Goal: Book appointment/travel/reservation

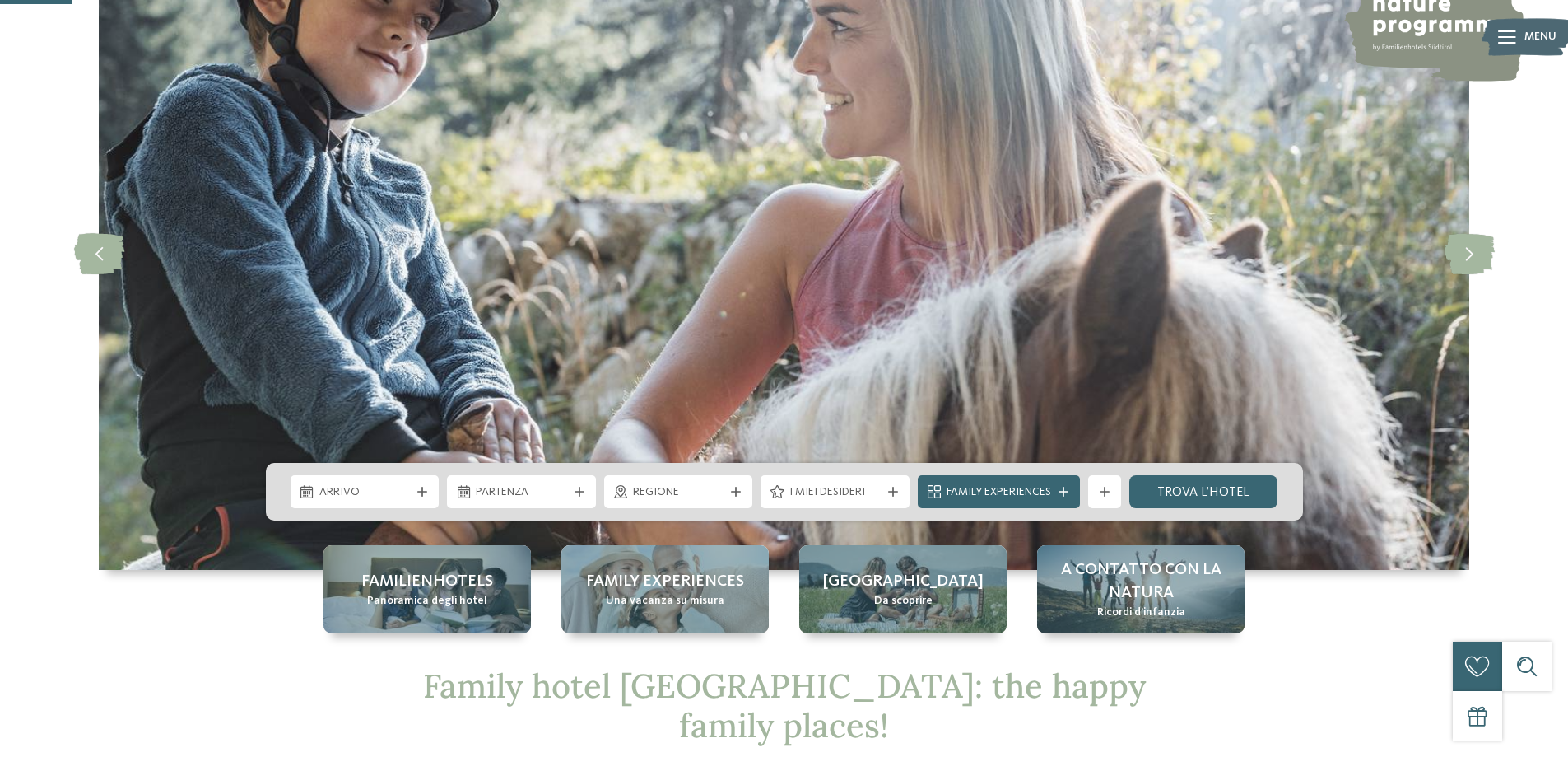
scroll to position [329, 0]
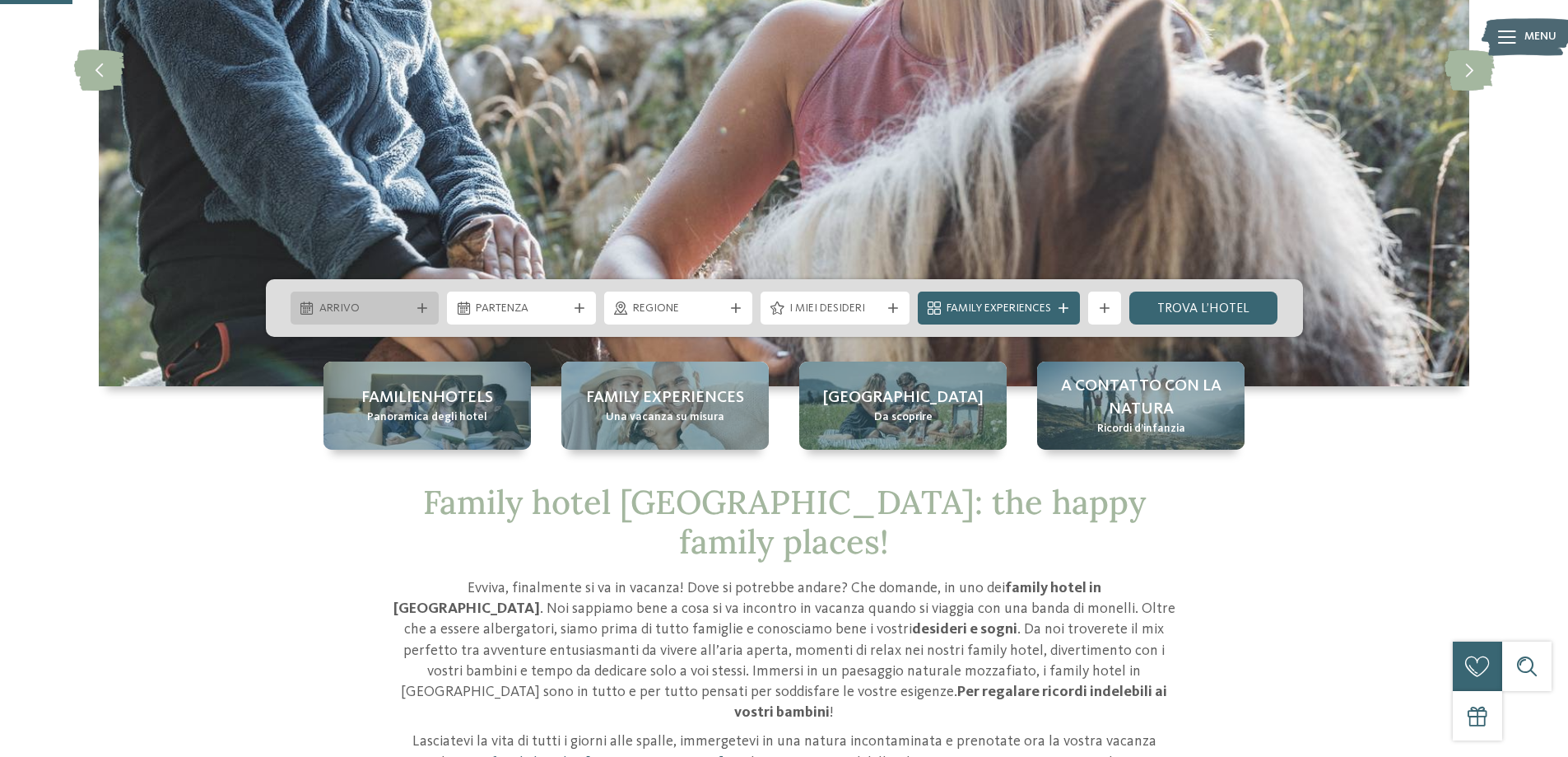
click at [423, 312] on icon at bounding box center [422, 308] width 10 height 10
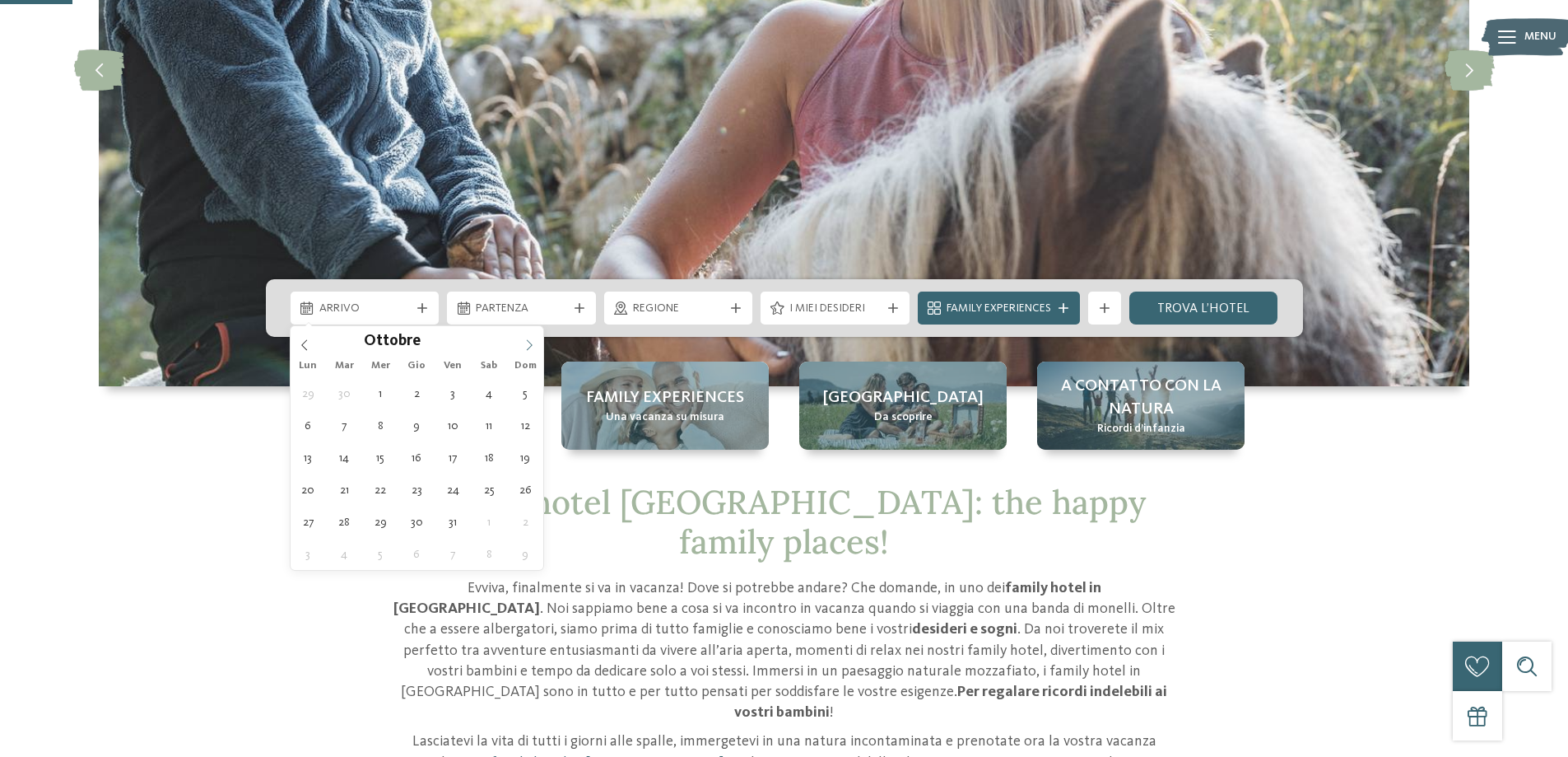
click at [525, 343] on icon at bounding box center [529, 345] width 12 height 12
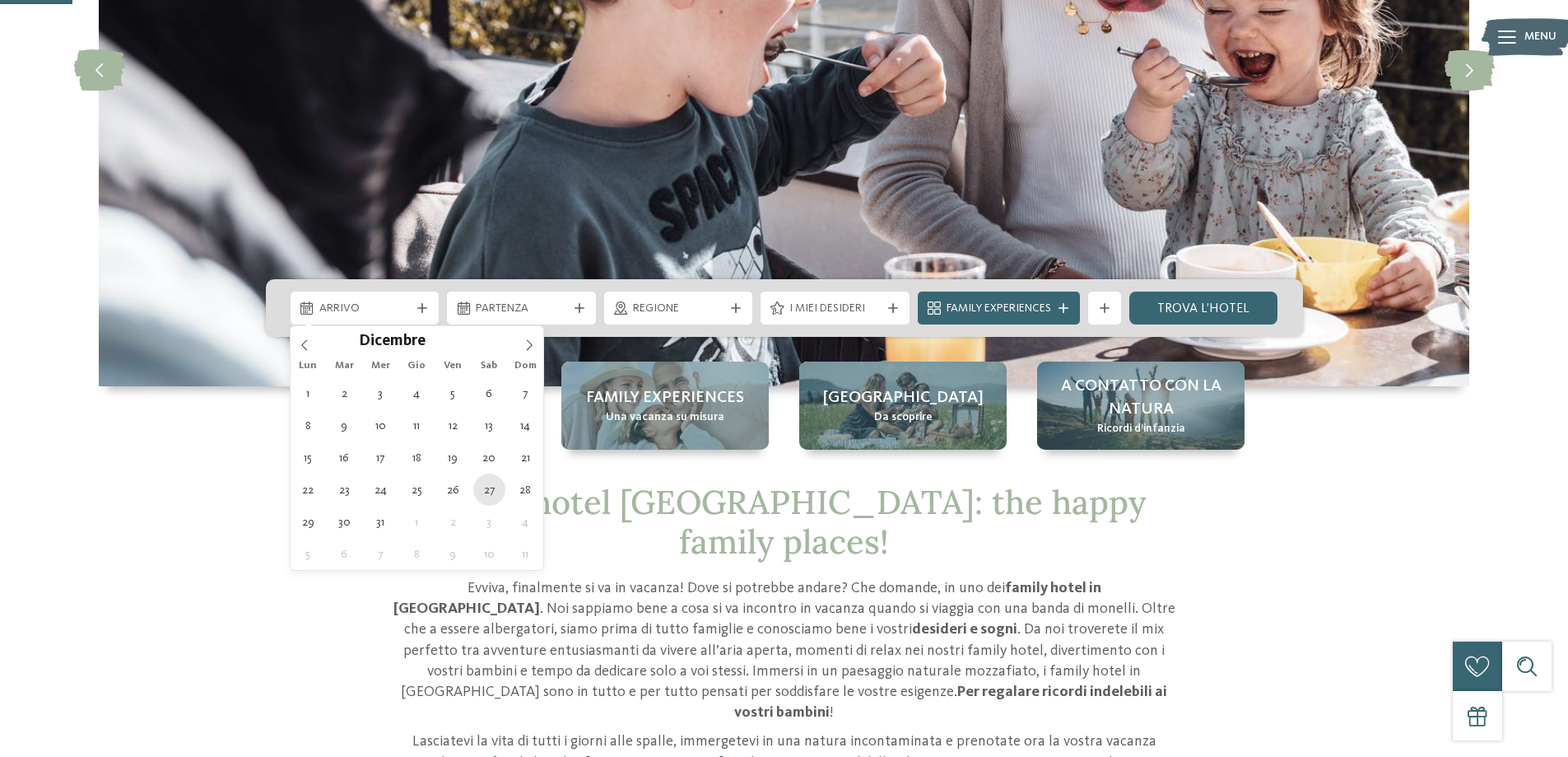
type div "[DATE]"
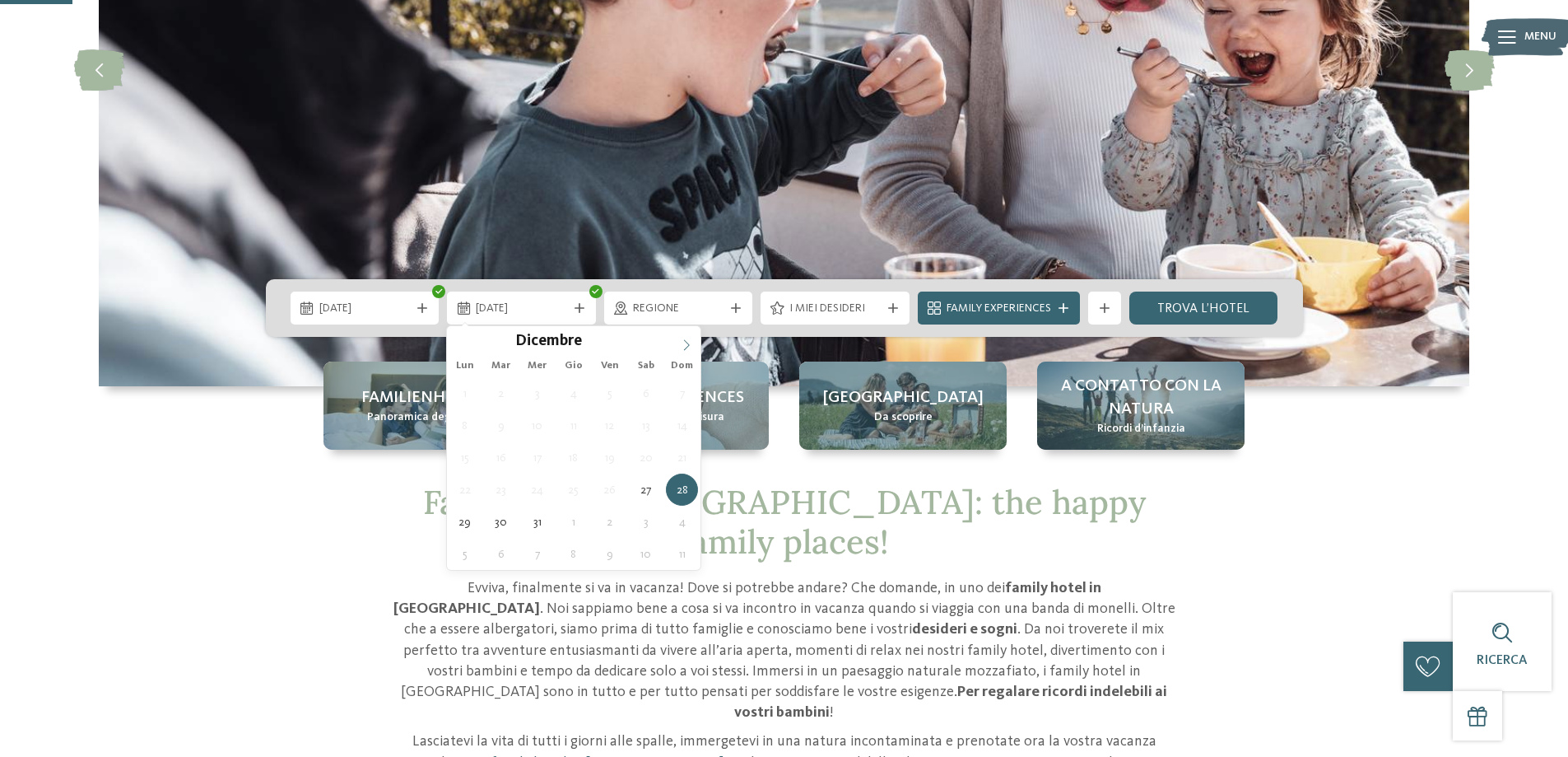
type input "****"
click at [684, 338] on span at bounding box center [686, 339] width 28 height 28
type div "[DATE]"
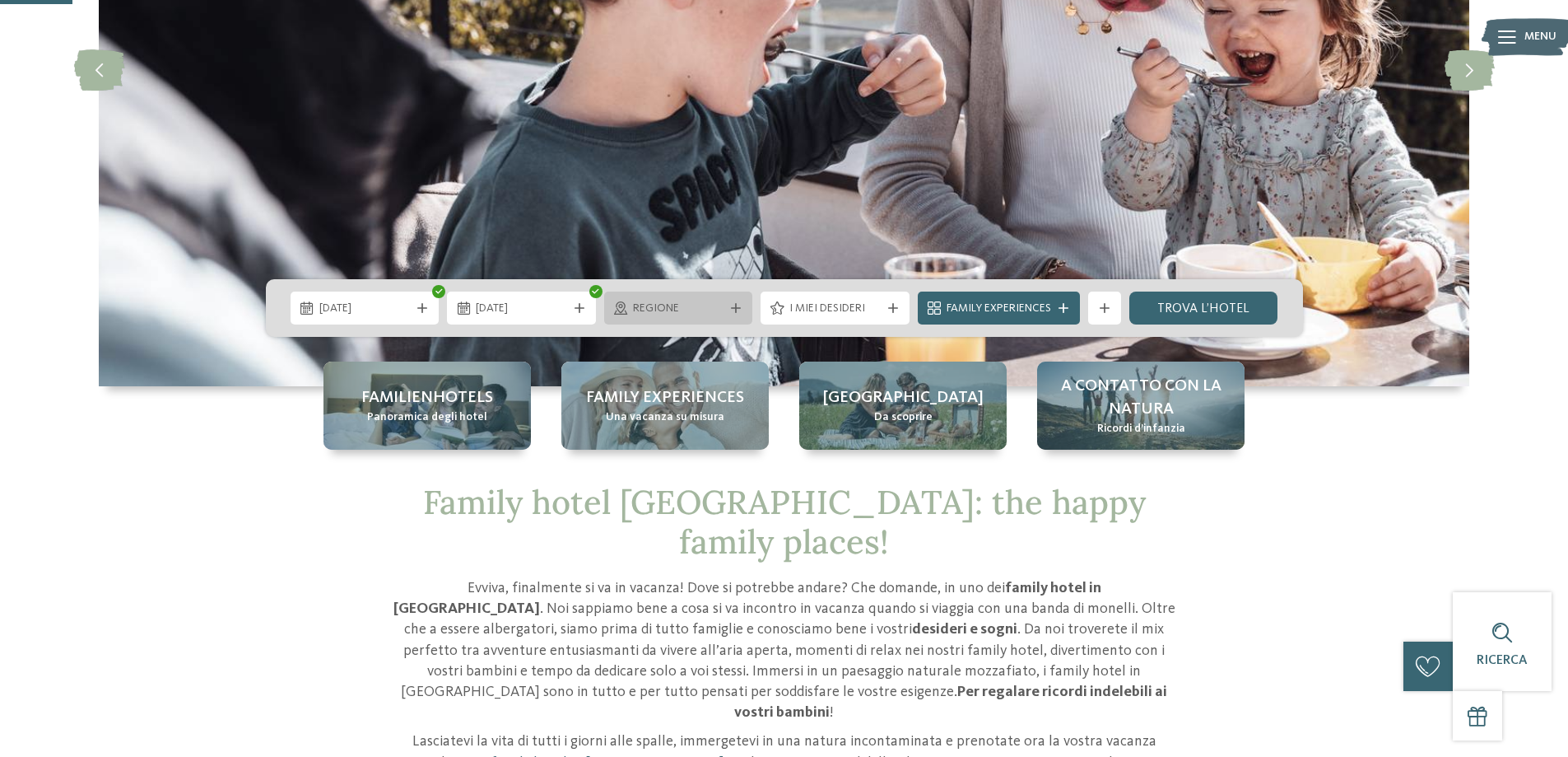
click at [726, 311] on div "Regione" at bounding box center [678, 308] width 100 height 18
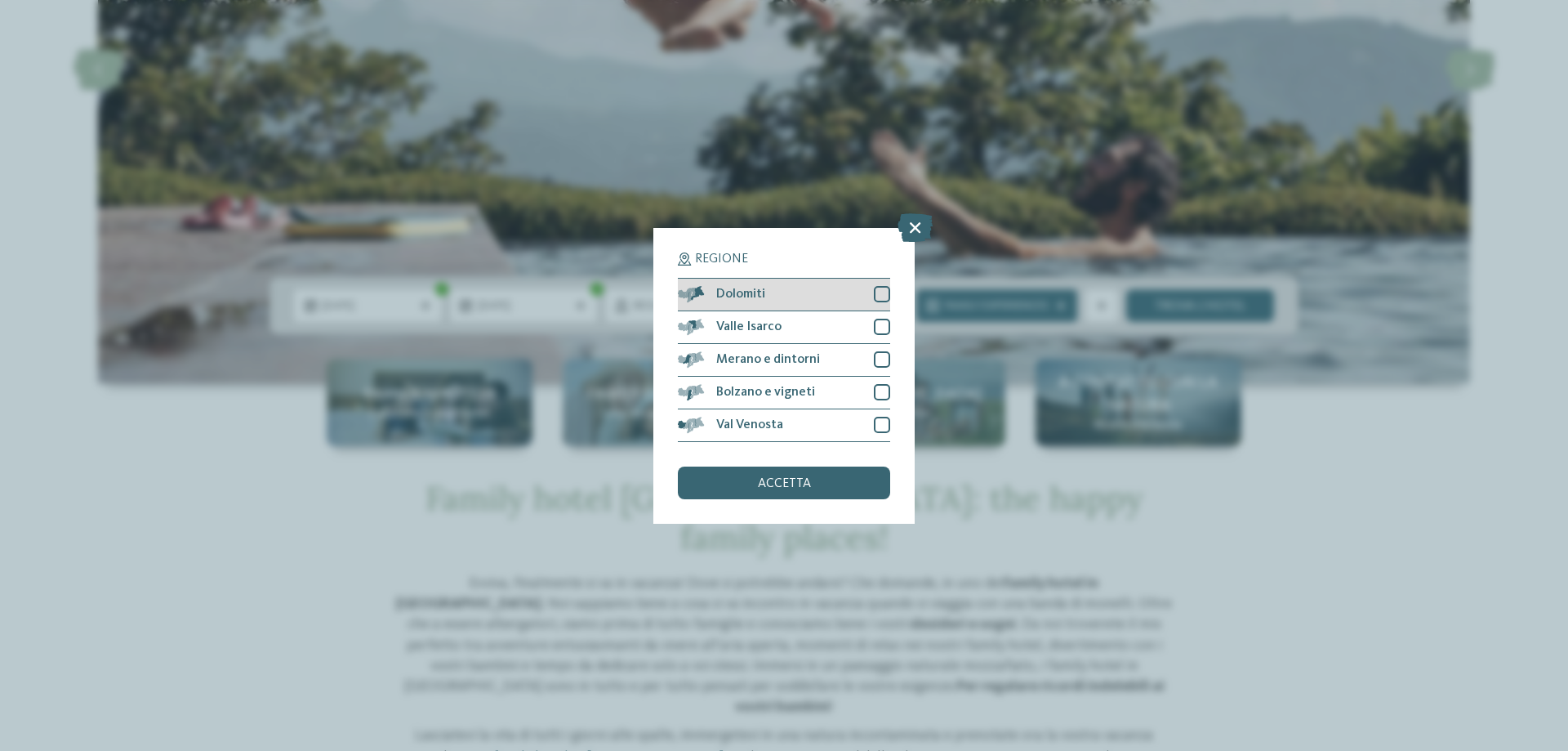
click at [879, 292] on div at bounding box center [881, 294] width 16 height 16
click at [881, 333] on div at bounding box center [881, 327] width 16 height 16
click at [879, 364] on div at bounding box center [881, 359] width 16 height 16
click at [881, 385] on div at bounding box center [881, 392] width 16 height 16
click at [879, 421] on div at bounding box center [881, 425] width 16 height 16
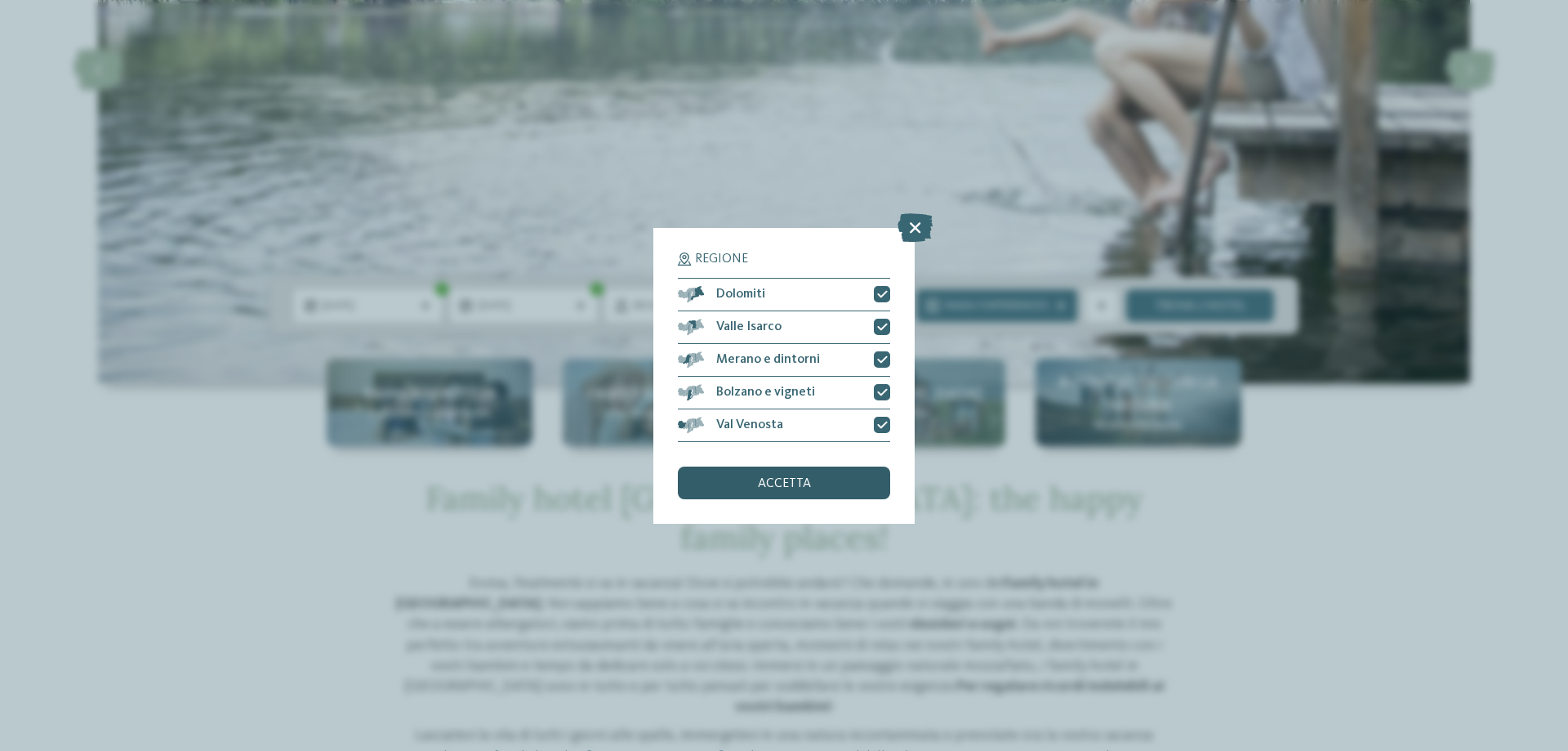
click at [829, 487] on div "accetta" at bounding box center [783, 483] width 212 height 32
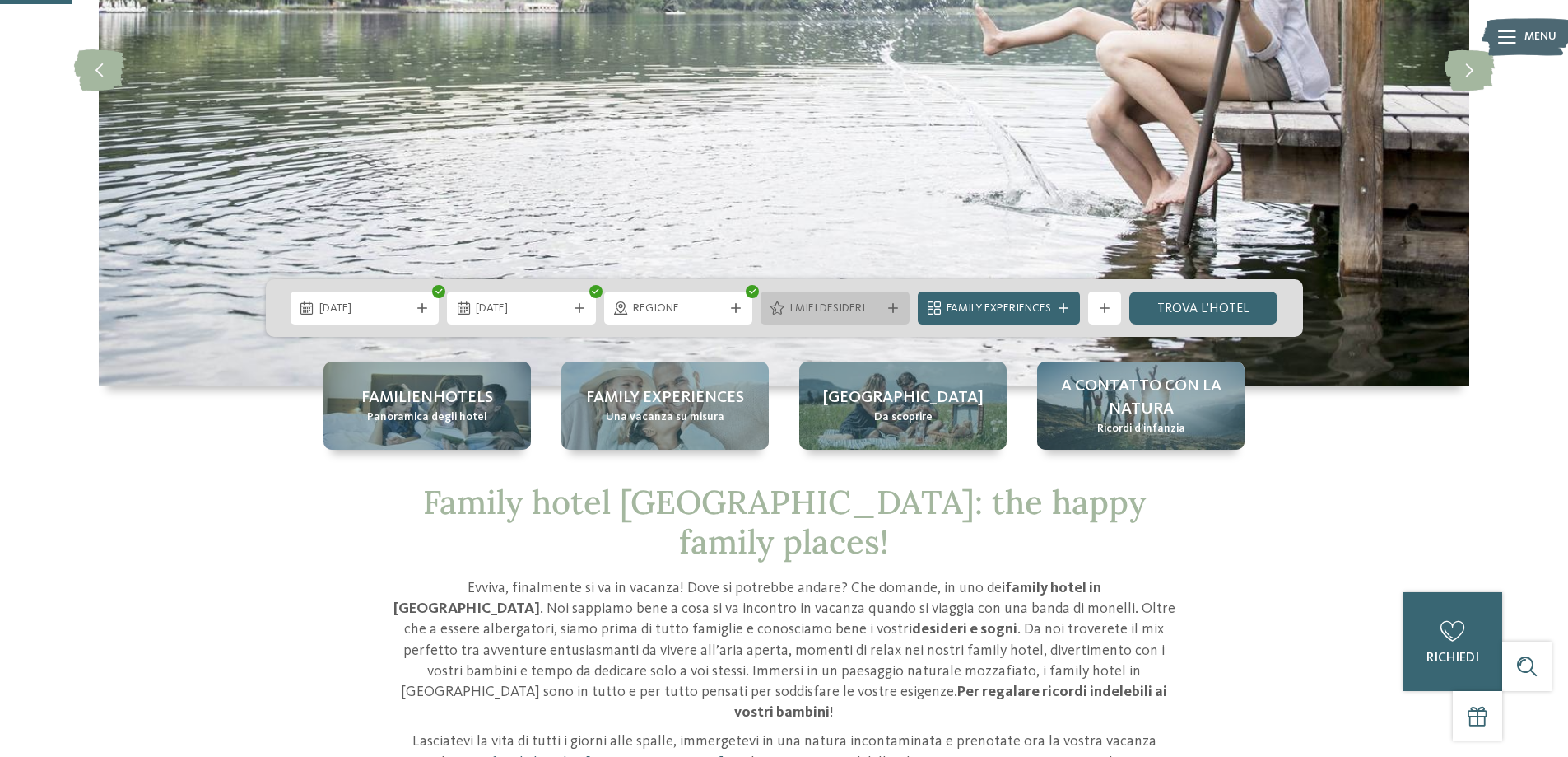
click at [894, 310] on icon at bounding box center [893, 308] width 10 height 10
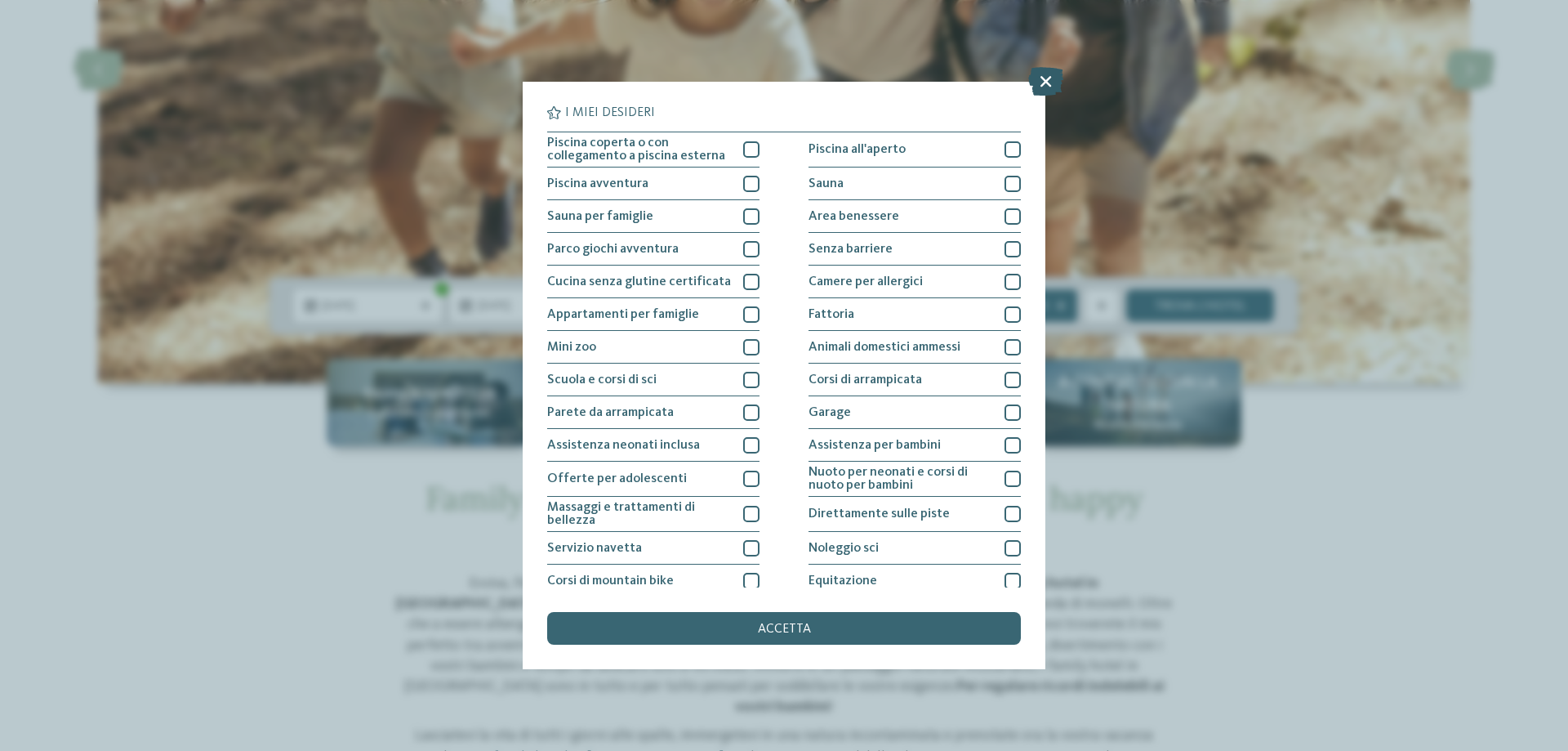
click at [1044, 89] on icon at bounding box center [1045, 81] width 35 height 29
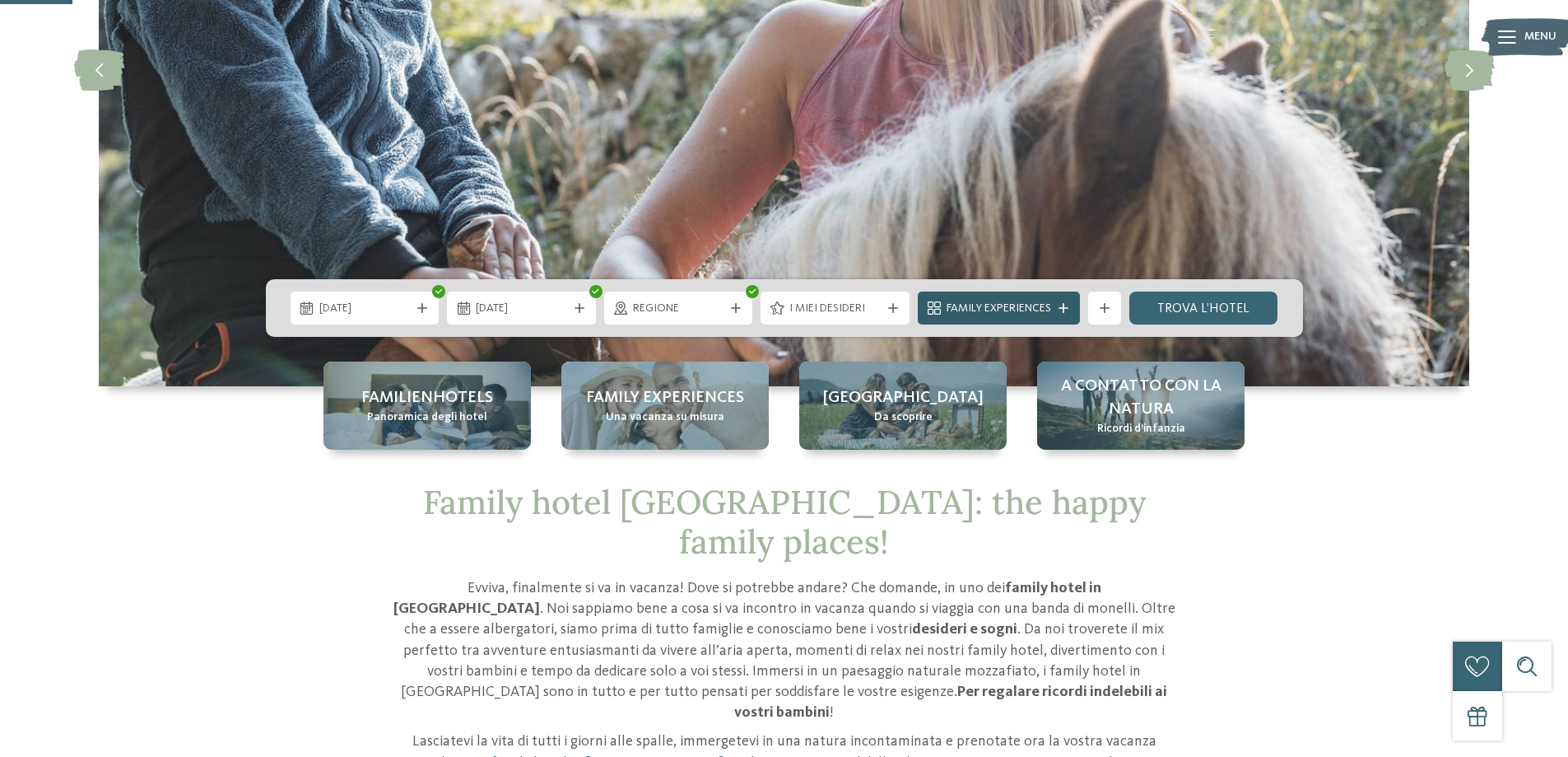
click at [1005, 308] on span "Family Experiences" at bounding box center [999, 308] width 105 height 16
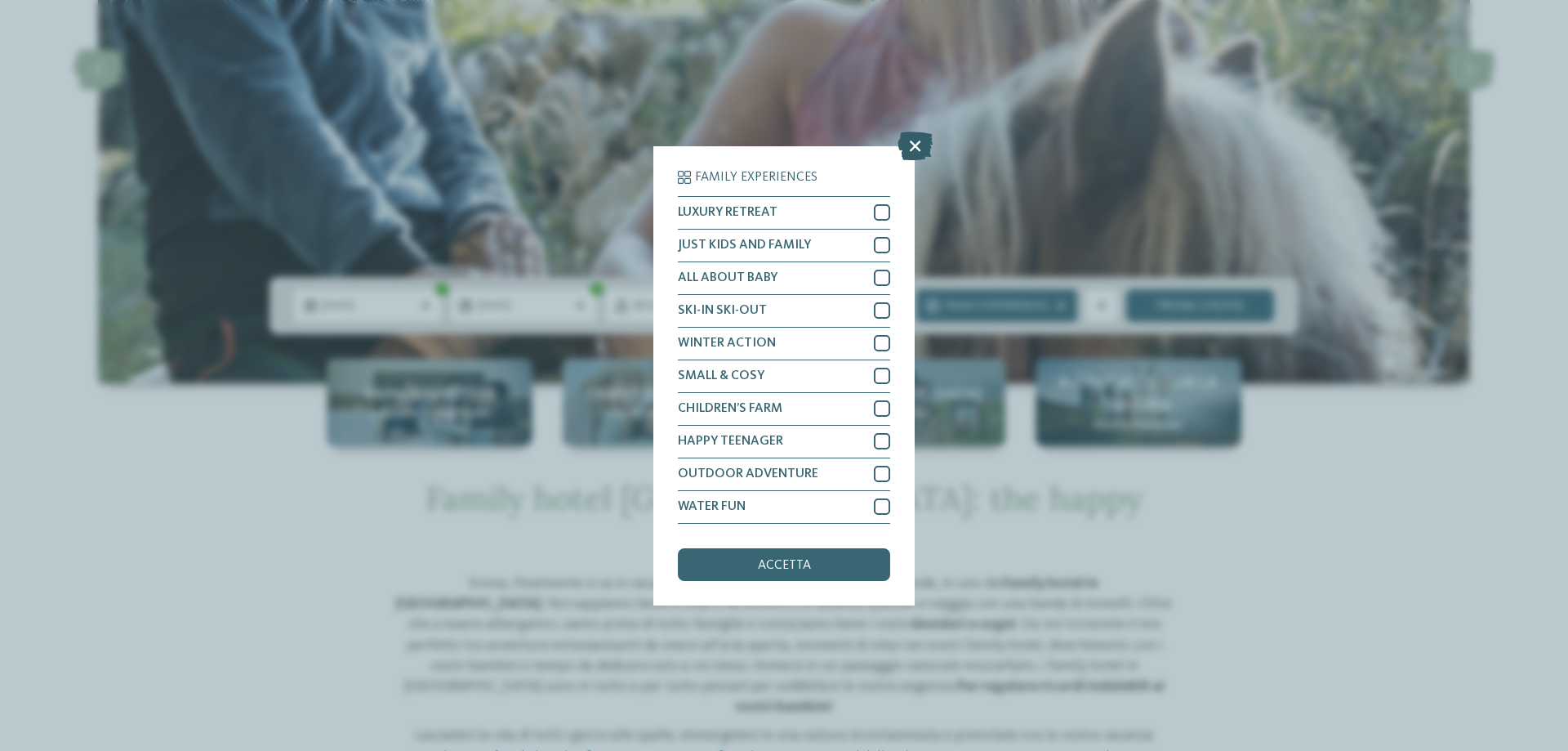
click at [921, 134] on icon at bounding box center [915, 145] width 35 height 29
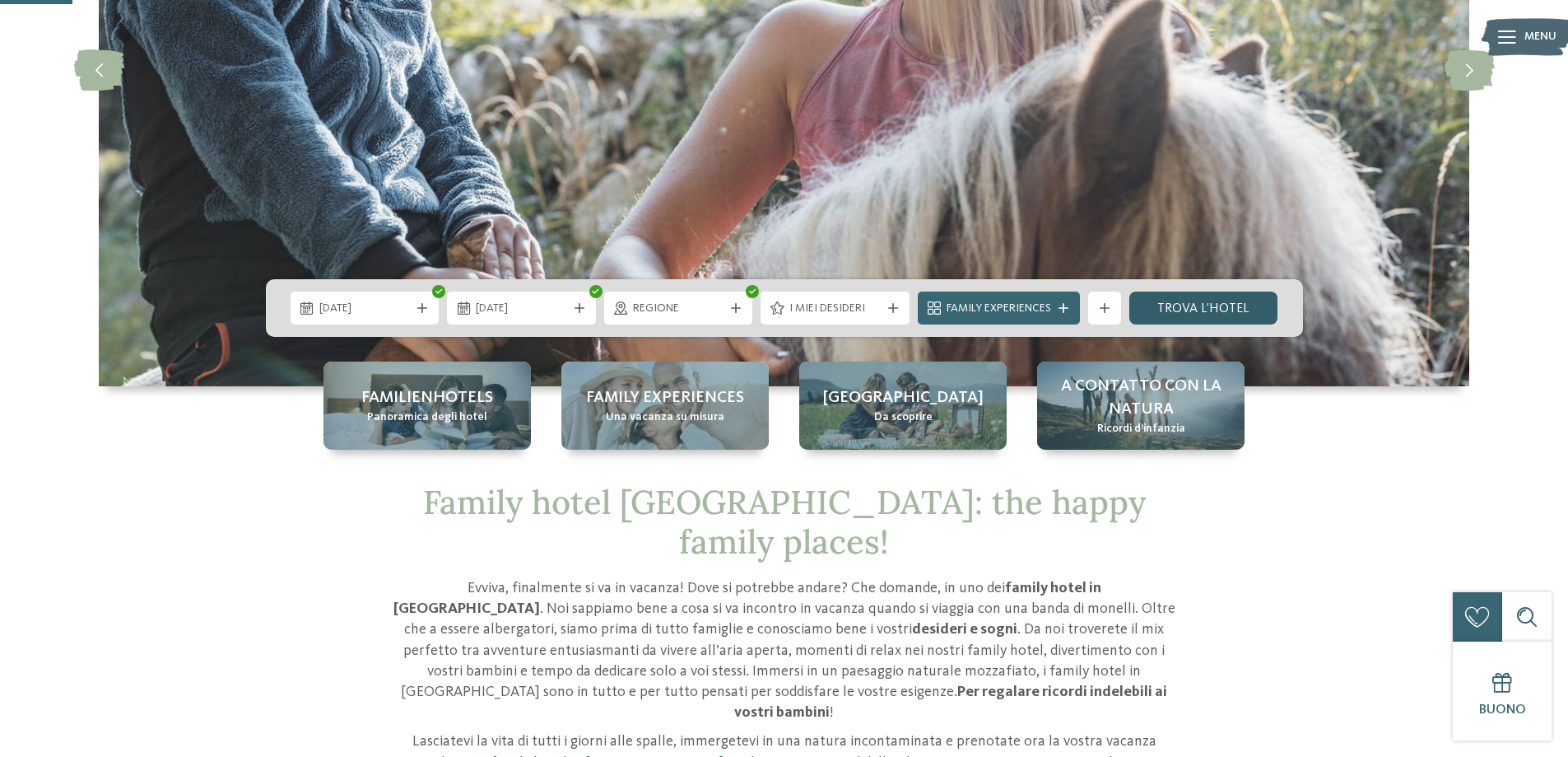
click at [1250, 309] on link "trova l’hotel" at bounding box center [1204, 308] width 149 height 33
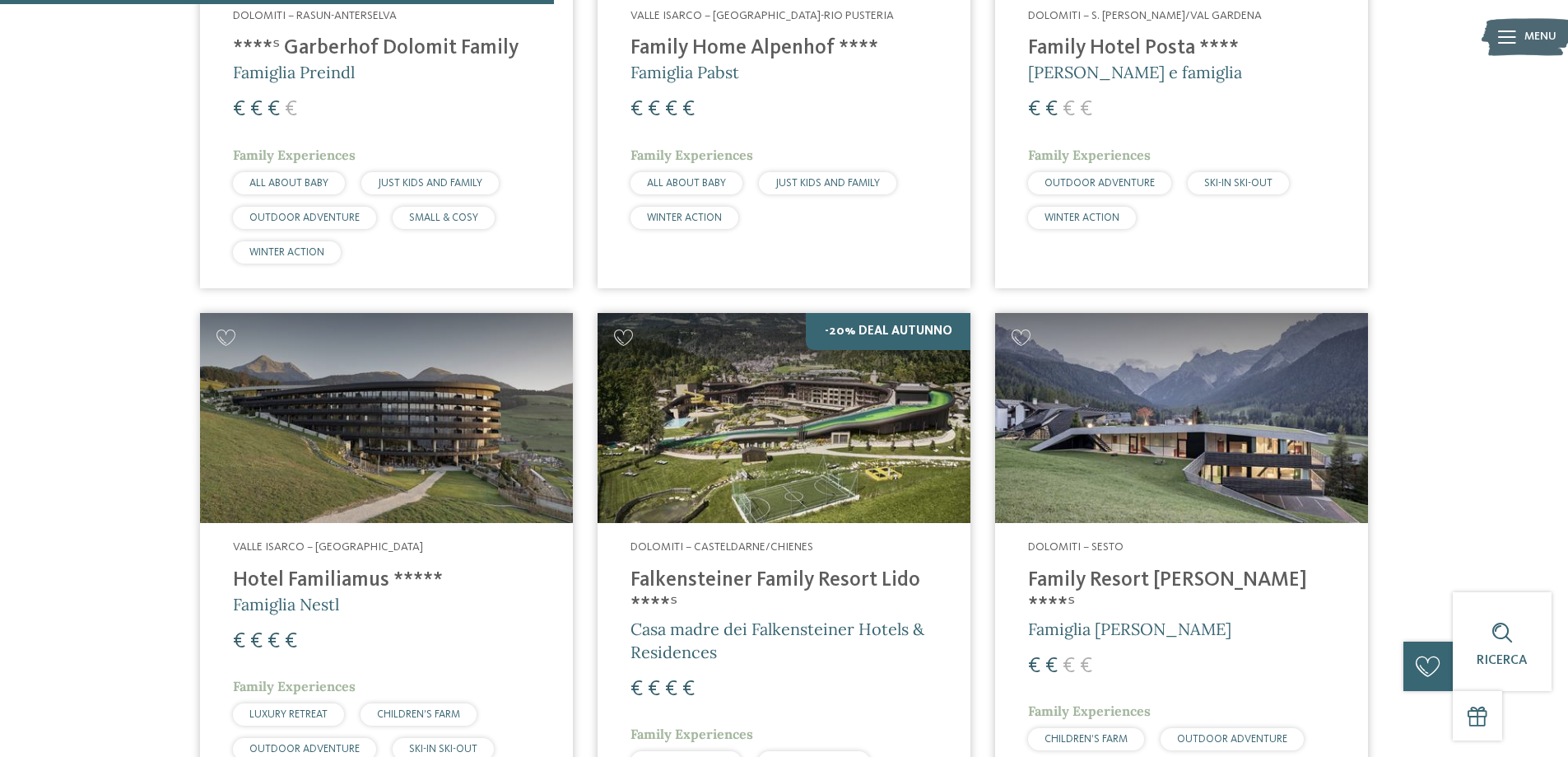
scroll to position [1446, 0]
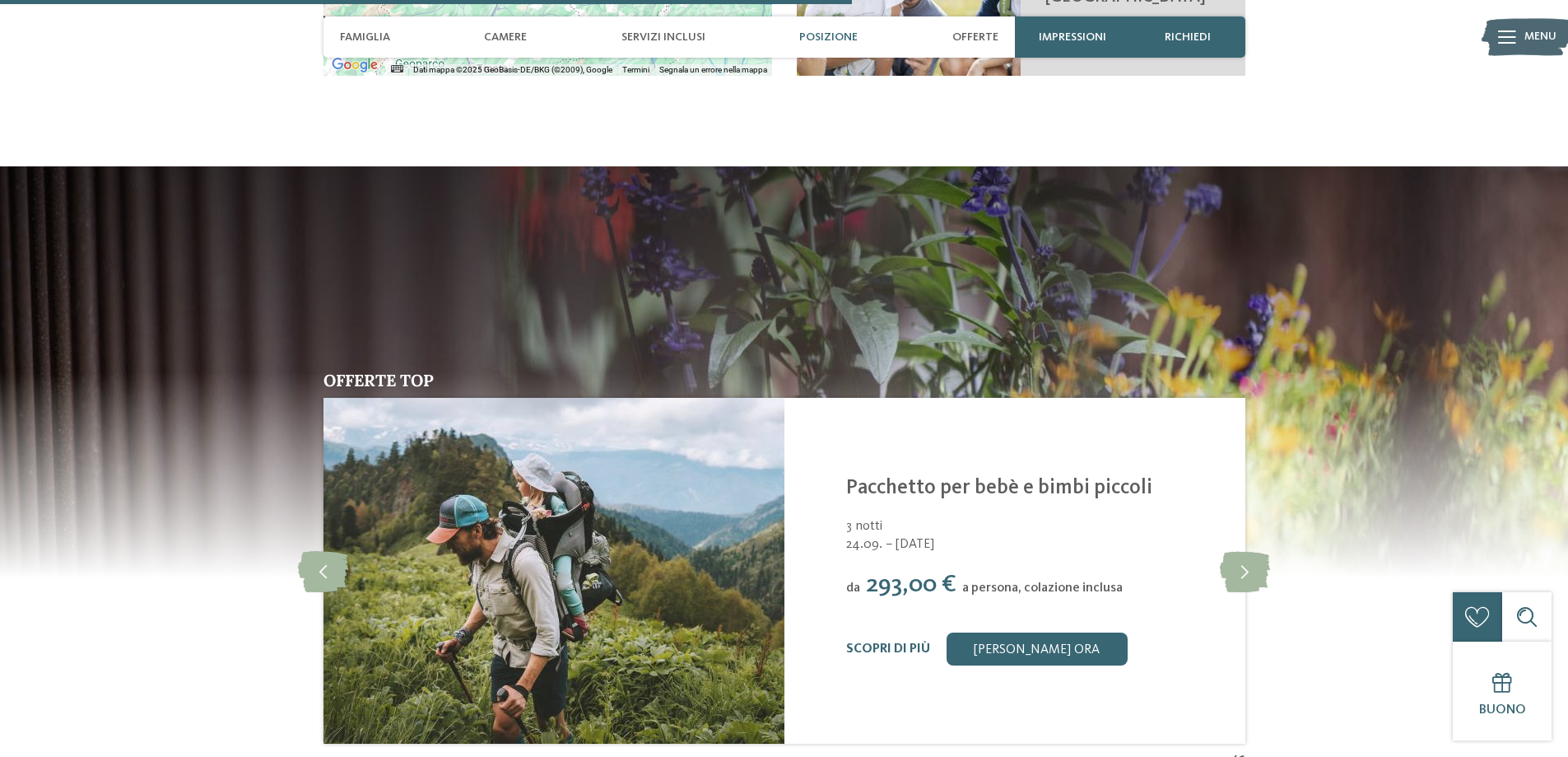
scroll to position [3212, 0]
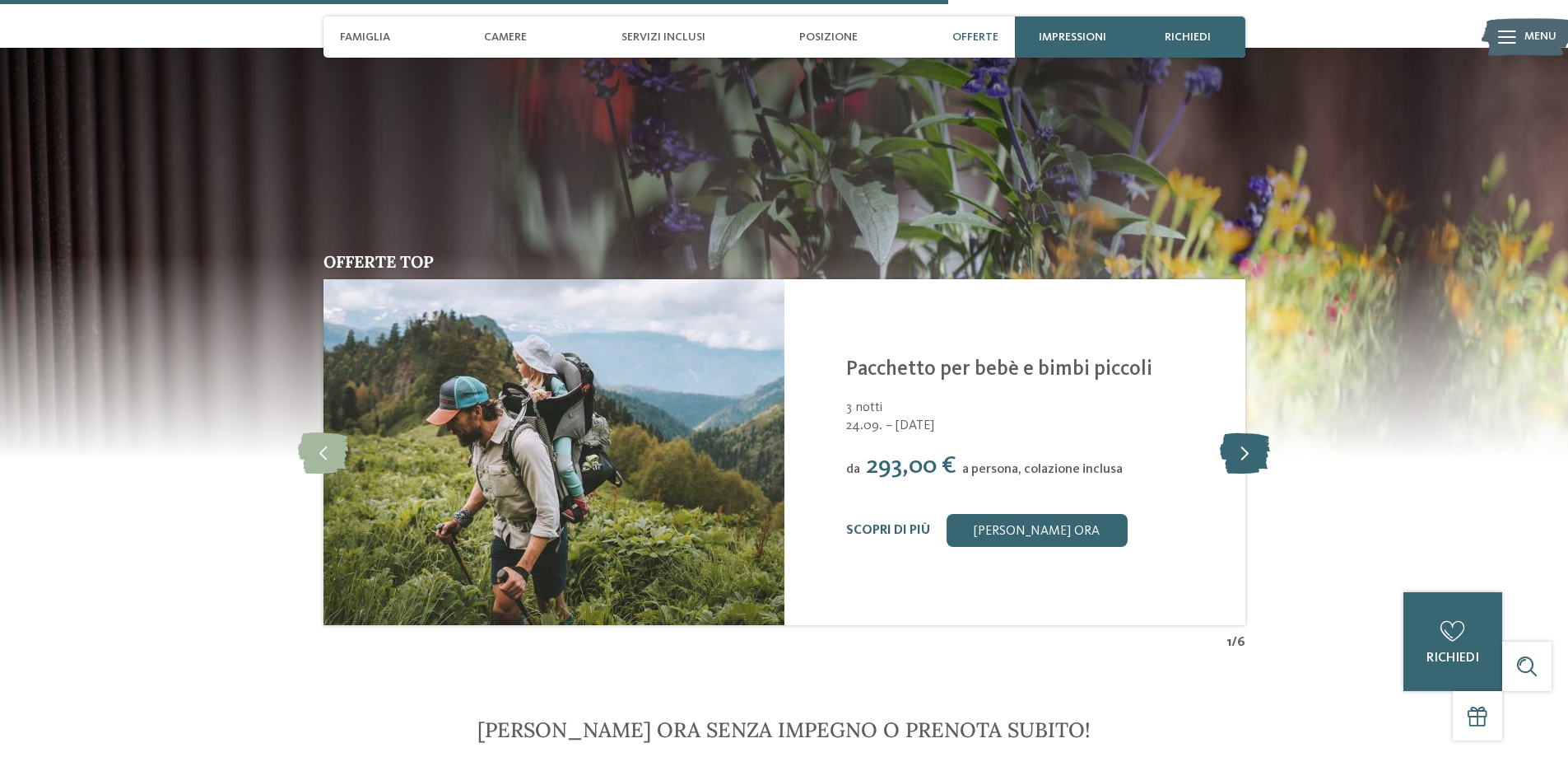
click at [1237, 431] on icon at bounding box center [1244, 451] width 50 height 41
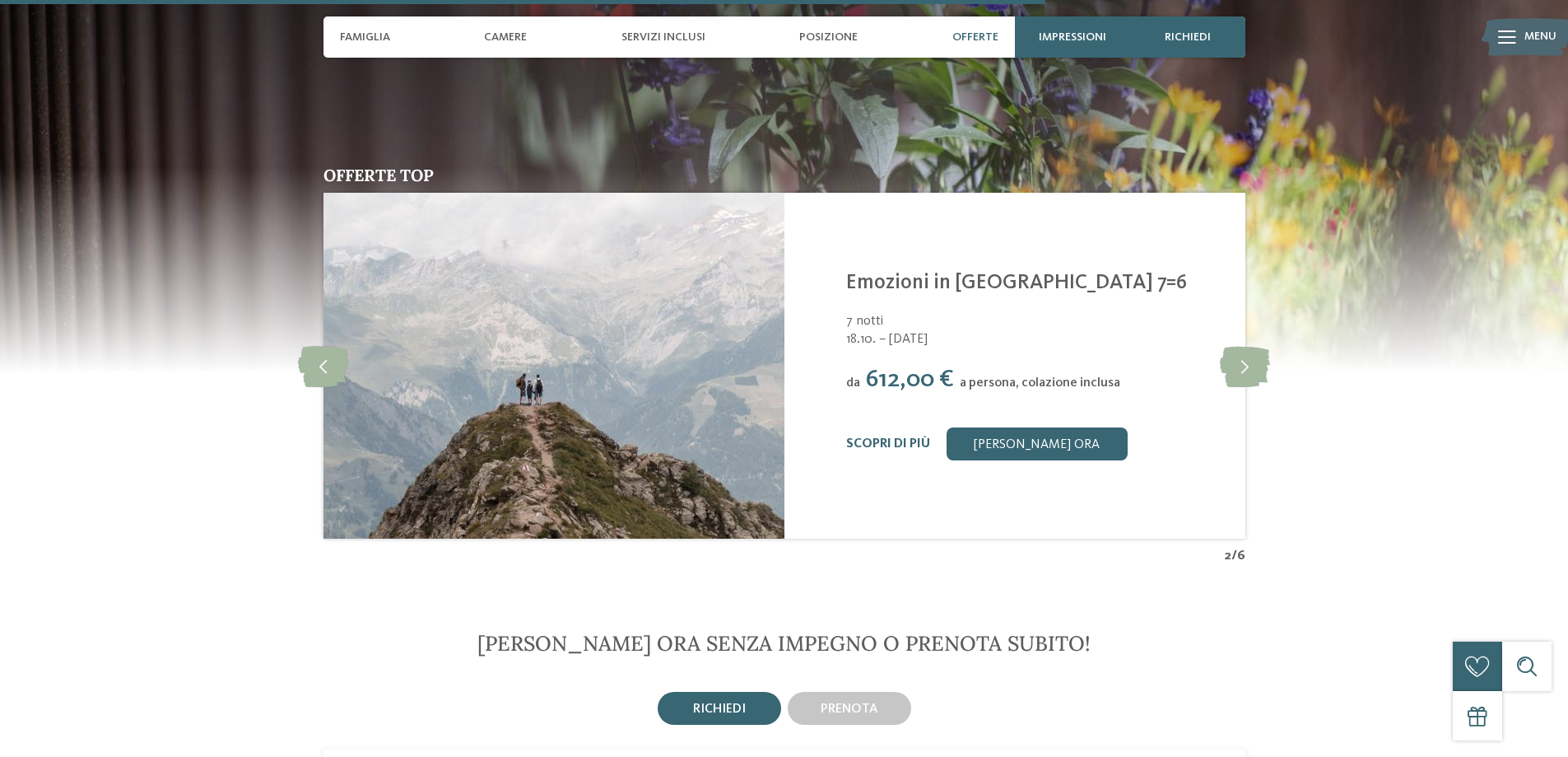
scroll to position [3047, 0]
